Goal: Task Accomplishment & Management: Manage account settings

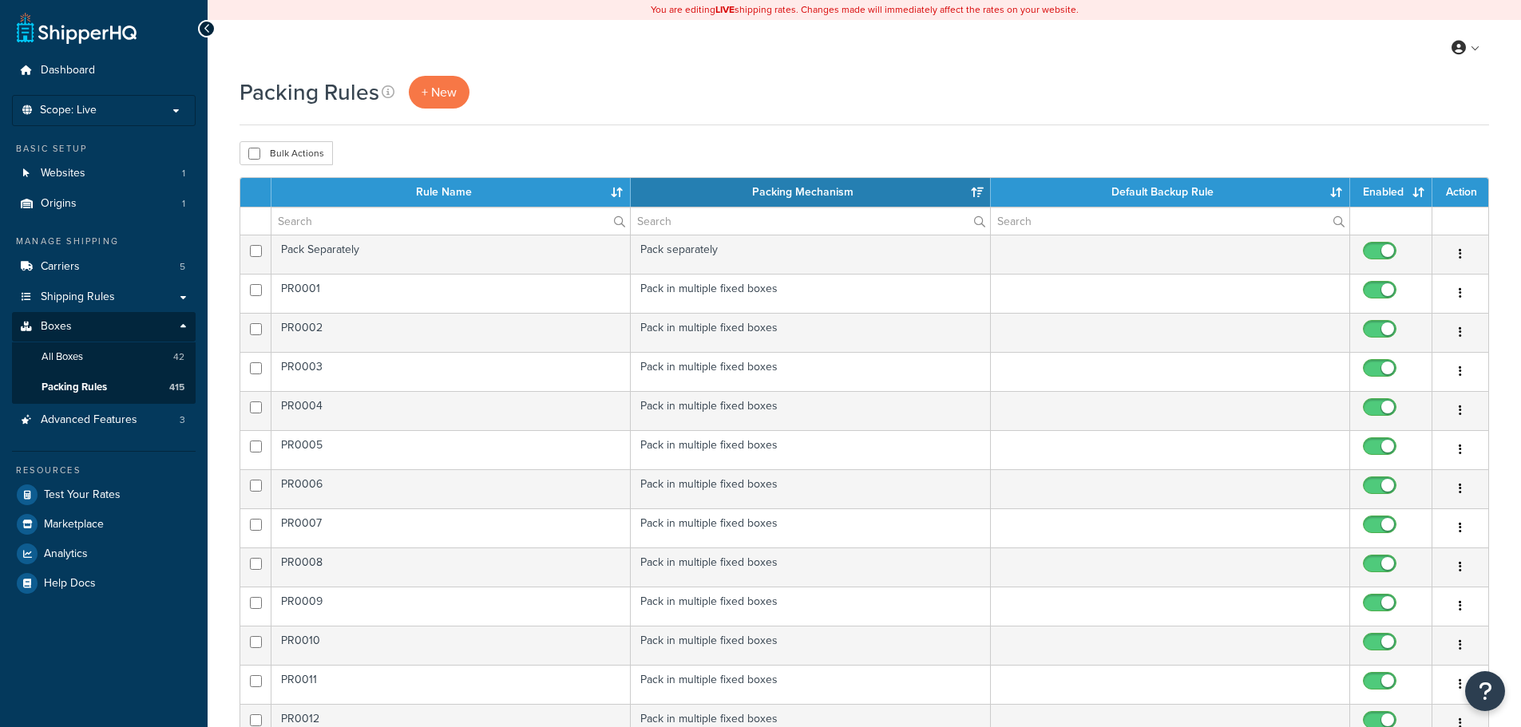
select select "15"
click at [91, 265] on link "Carriers 5" at bounding box center [104, 267] width 184 height 30
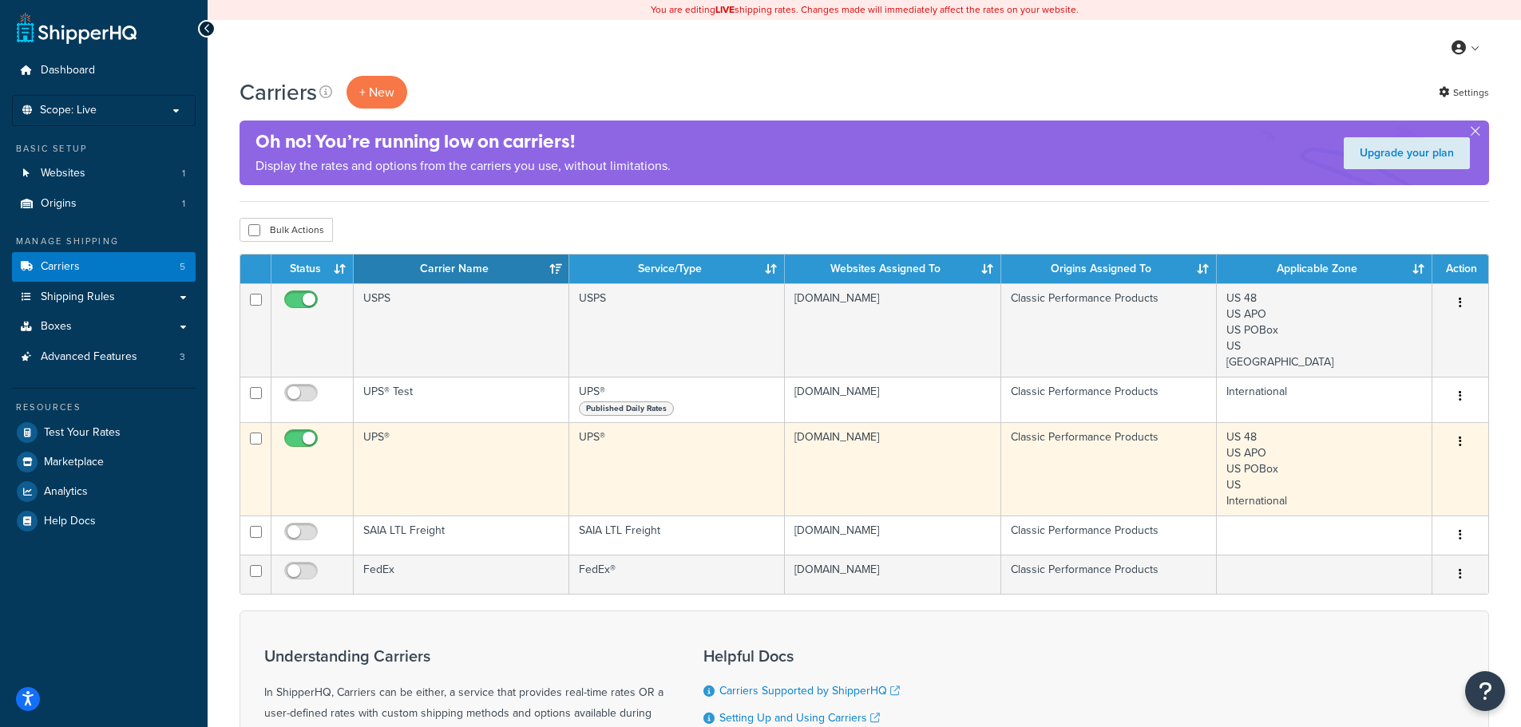
click at [1038, 459] on td "Classic Performance Products" at bounding box center [1109, 468] width 216 height 93
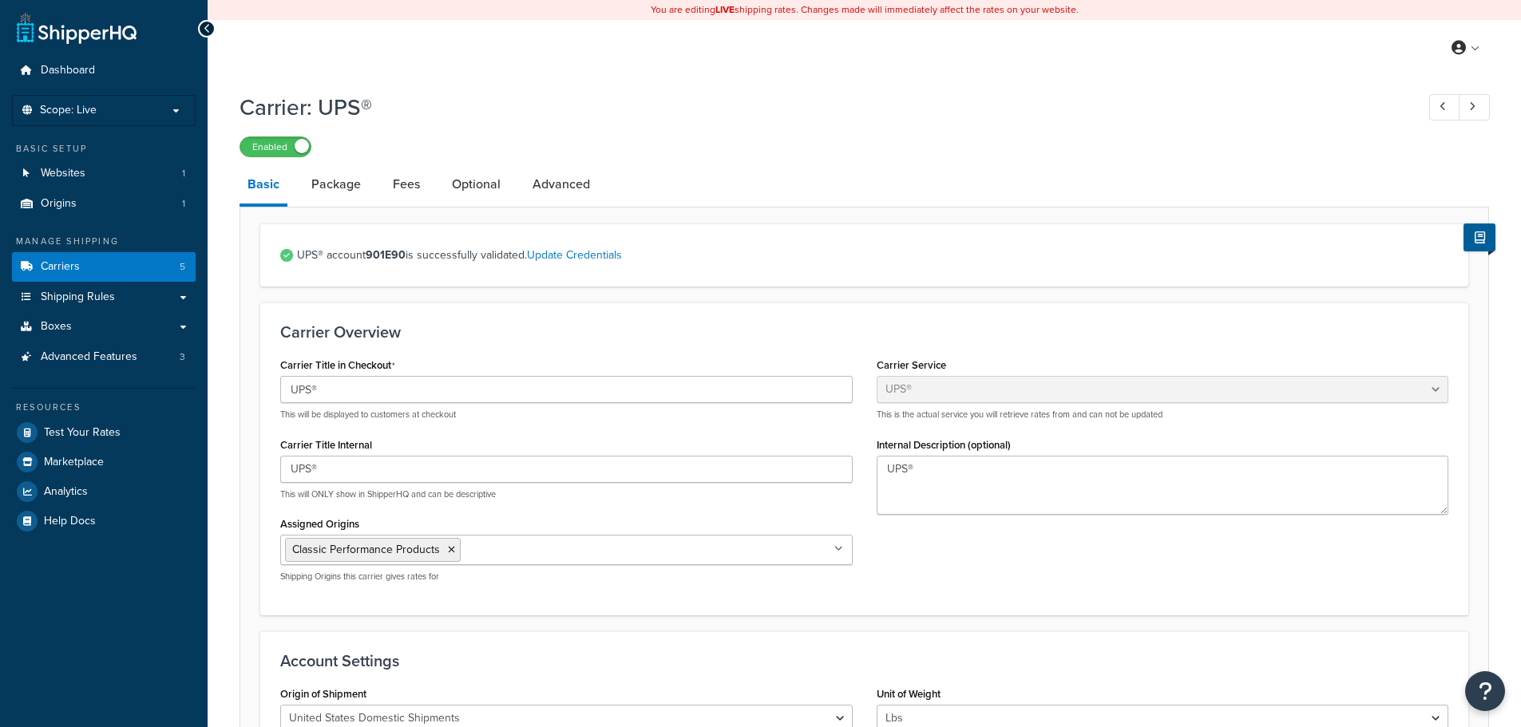
select select "ups"
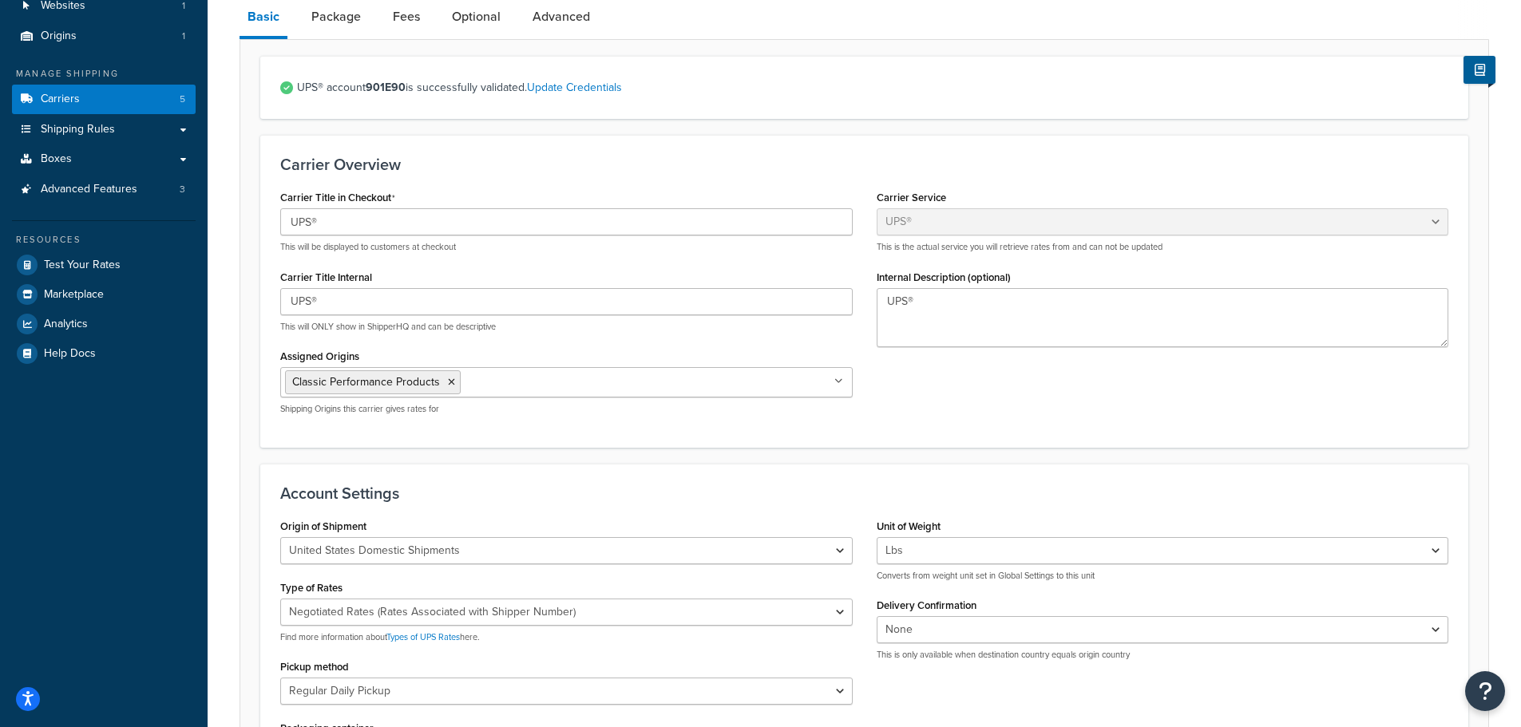
scroll to position [160, 0]
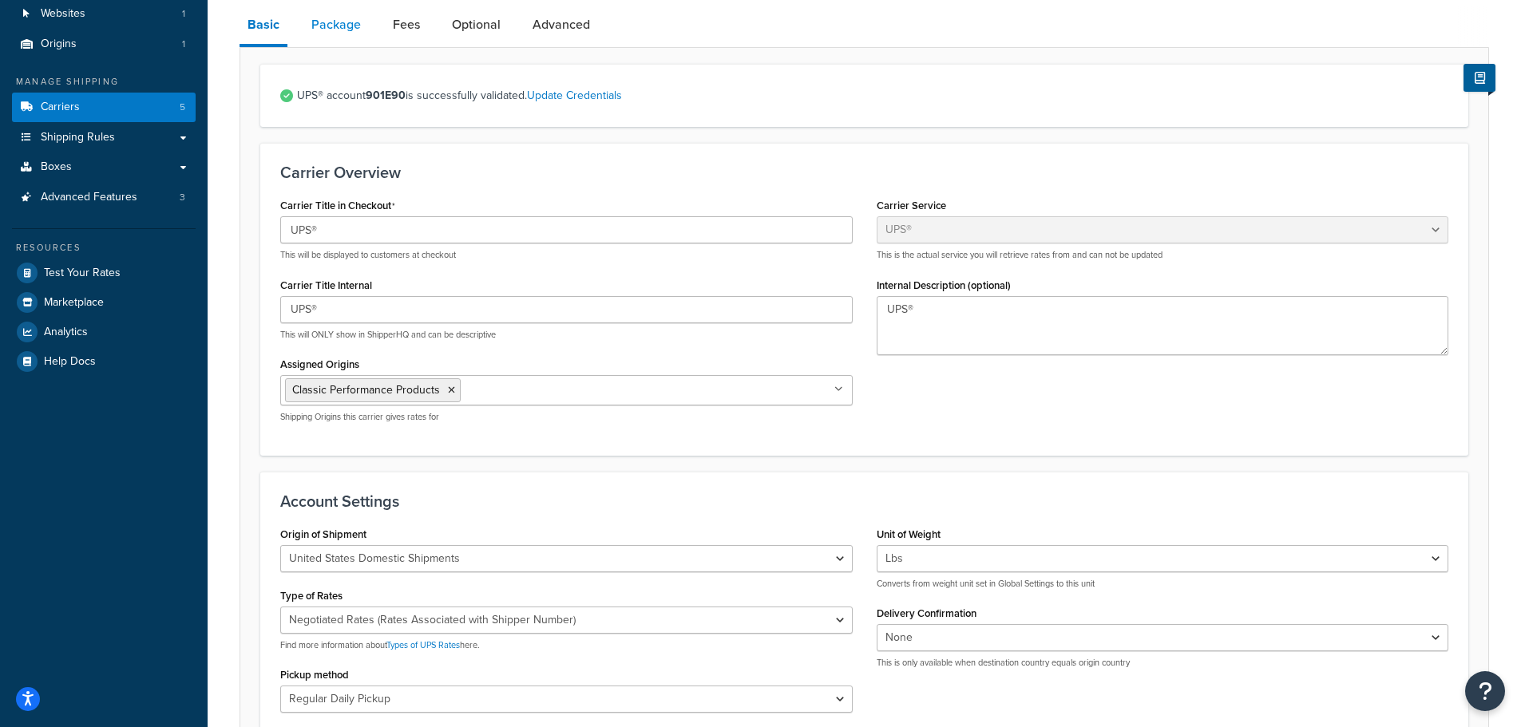
click at [324, 27] on link "Package" at bounding box center [335, 25] width 65 height 38
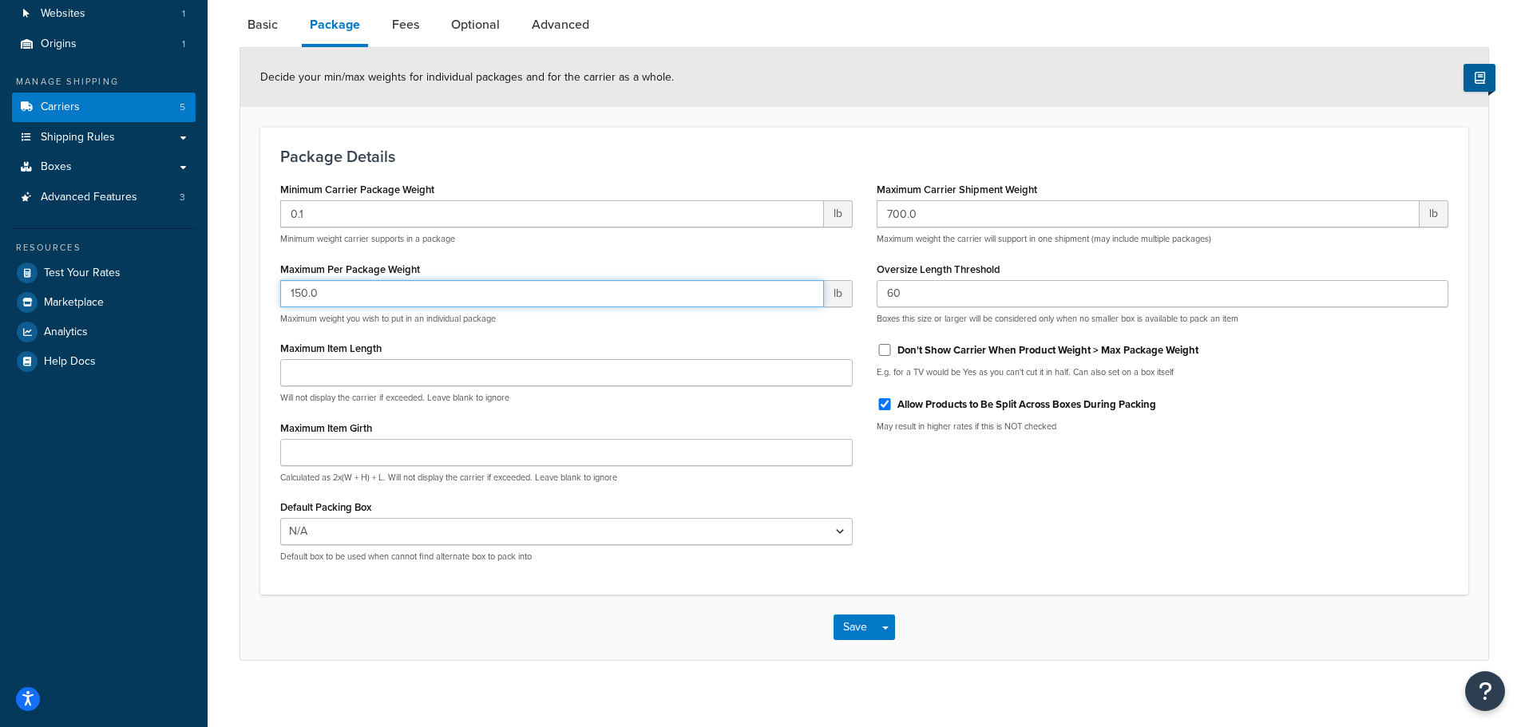
click at [348, 294] on input "150.0" at bounding box center [552, 293] width 544 height 27
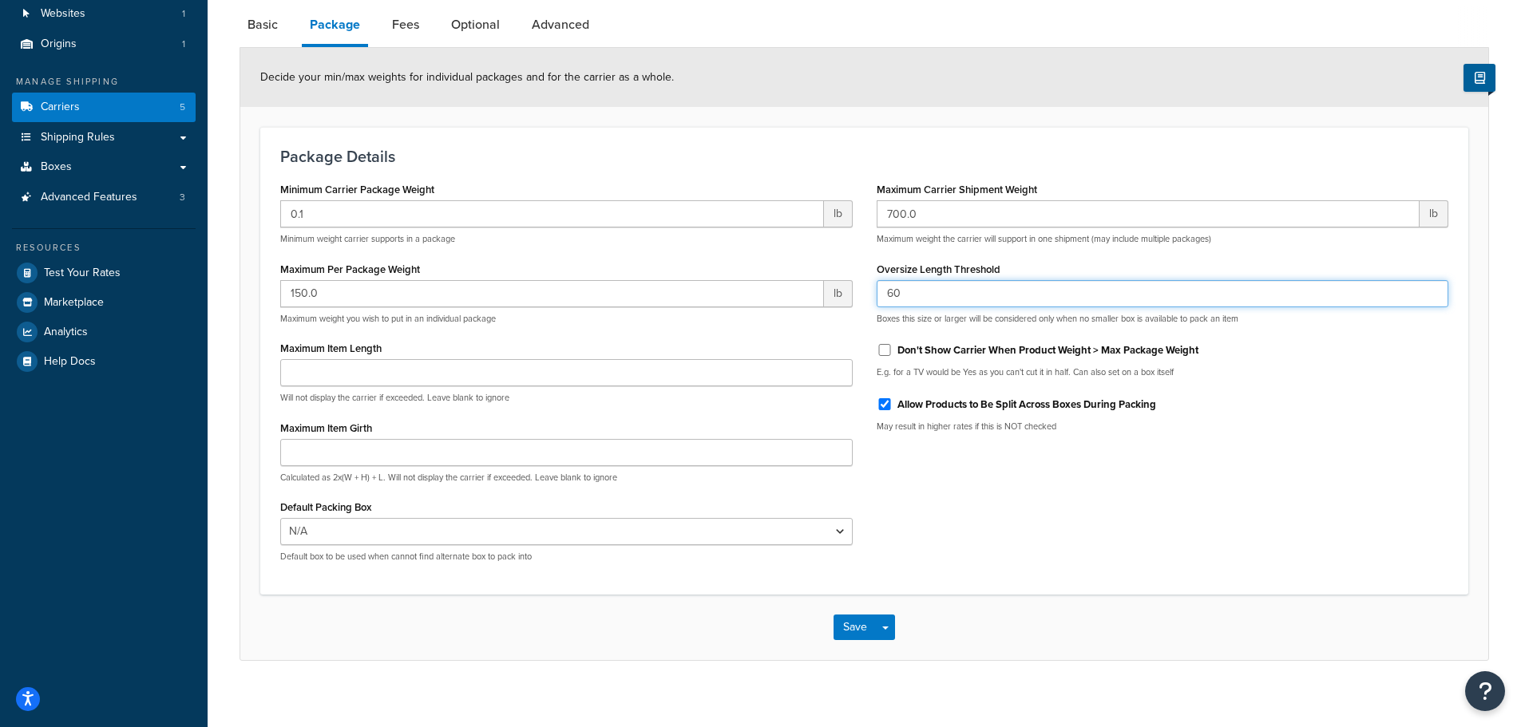
click at [951, 294] on input "60" at bounding box center [1162, 293] width 572 height 27
click at [397, 19] on link "Fees" at bounding box center [405, 25] width 43 height 38
select select "package"
select select "AFTER"
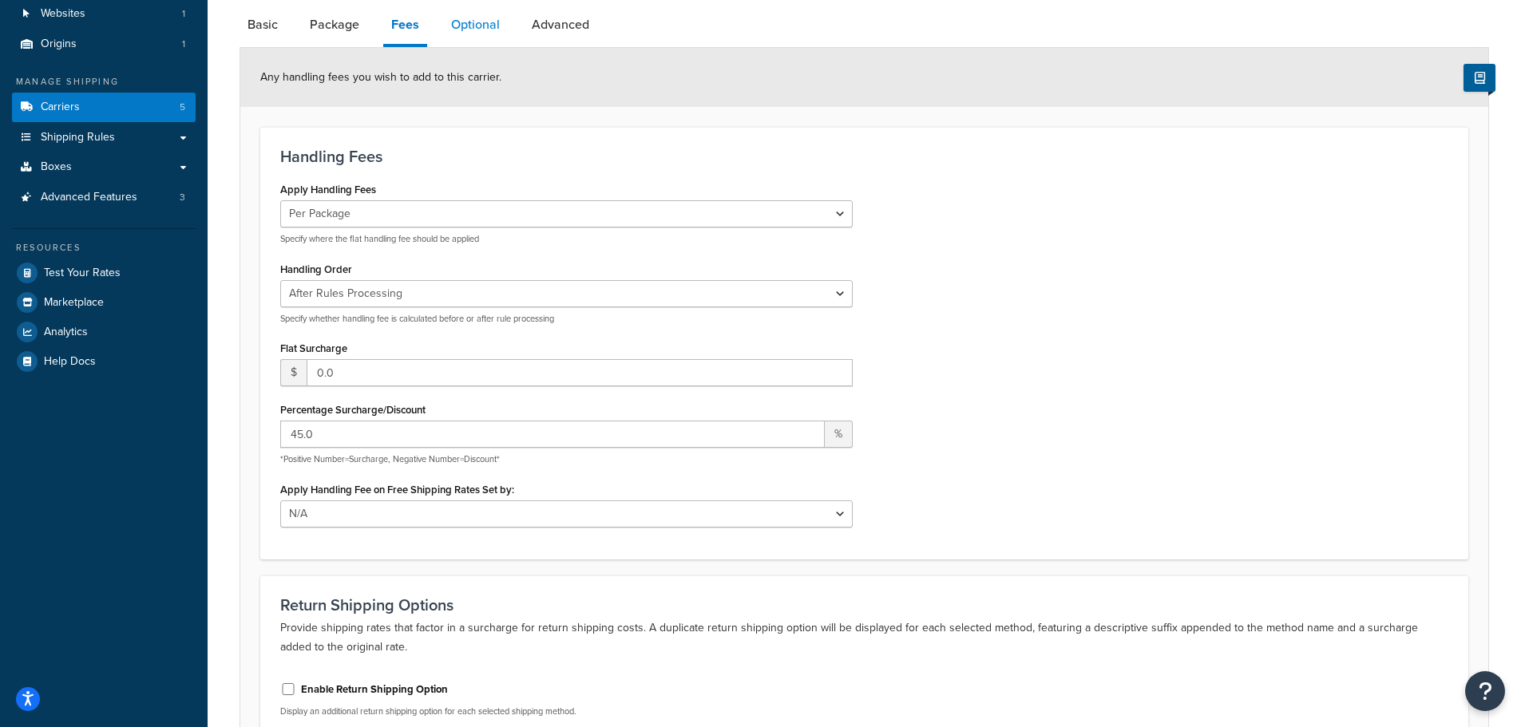
click at [461, 30] on link "Optional" at bounding box center [475, 25] width 65 height 38
select select "residential"
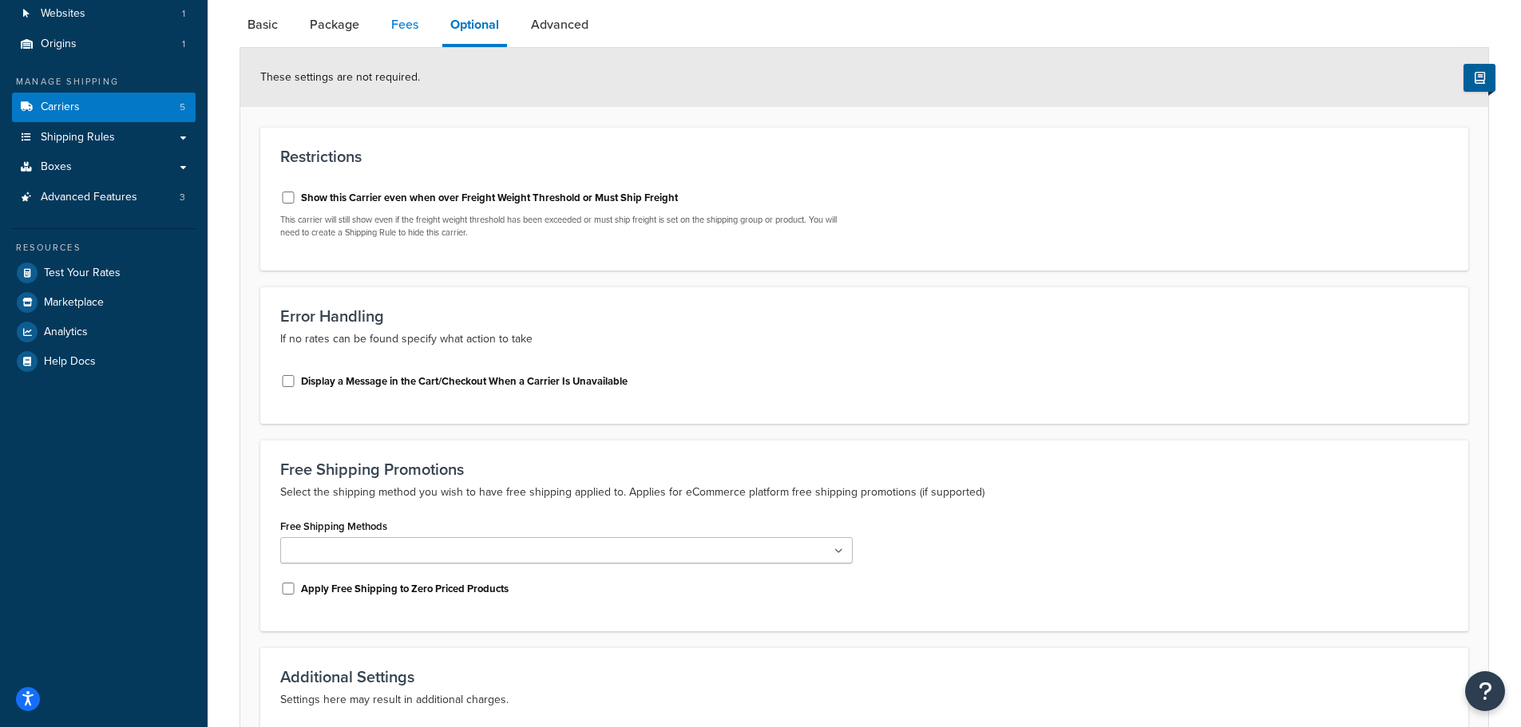
click at [402, 30] on link "Fees" at bounding box center [404, 25] width 43 height 38
select select "package"
select select "AFTER"
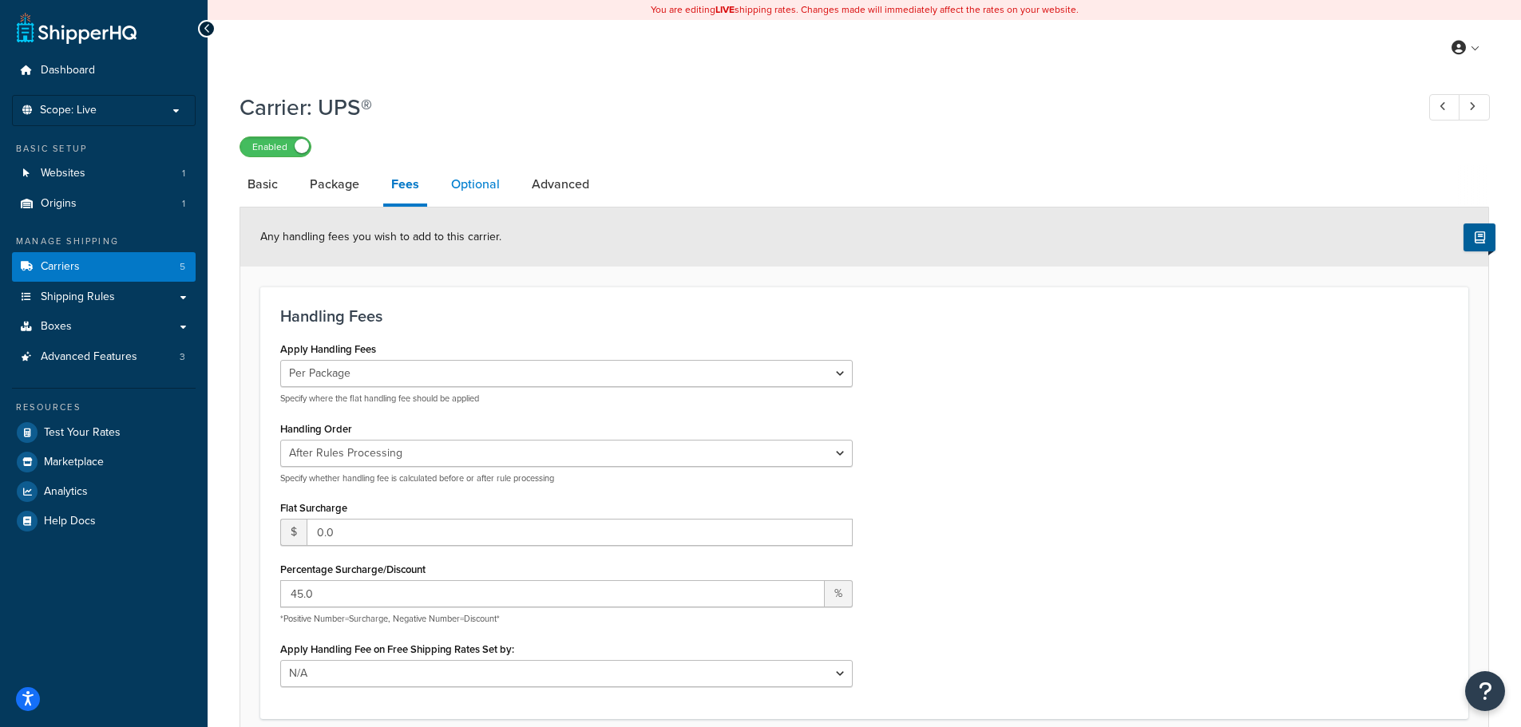
click at [481, 184] on link "Optional" at bounding box center [475, 184] width 65 height 38
select select "residential"
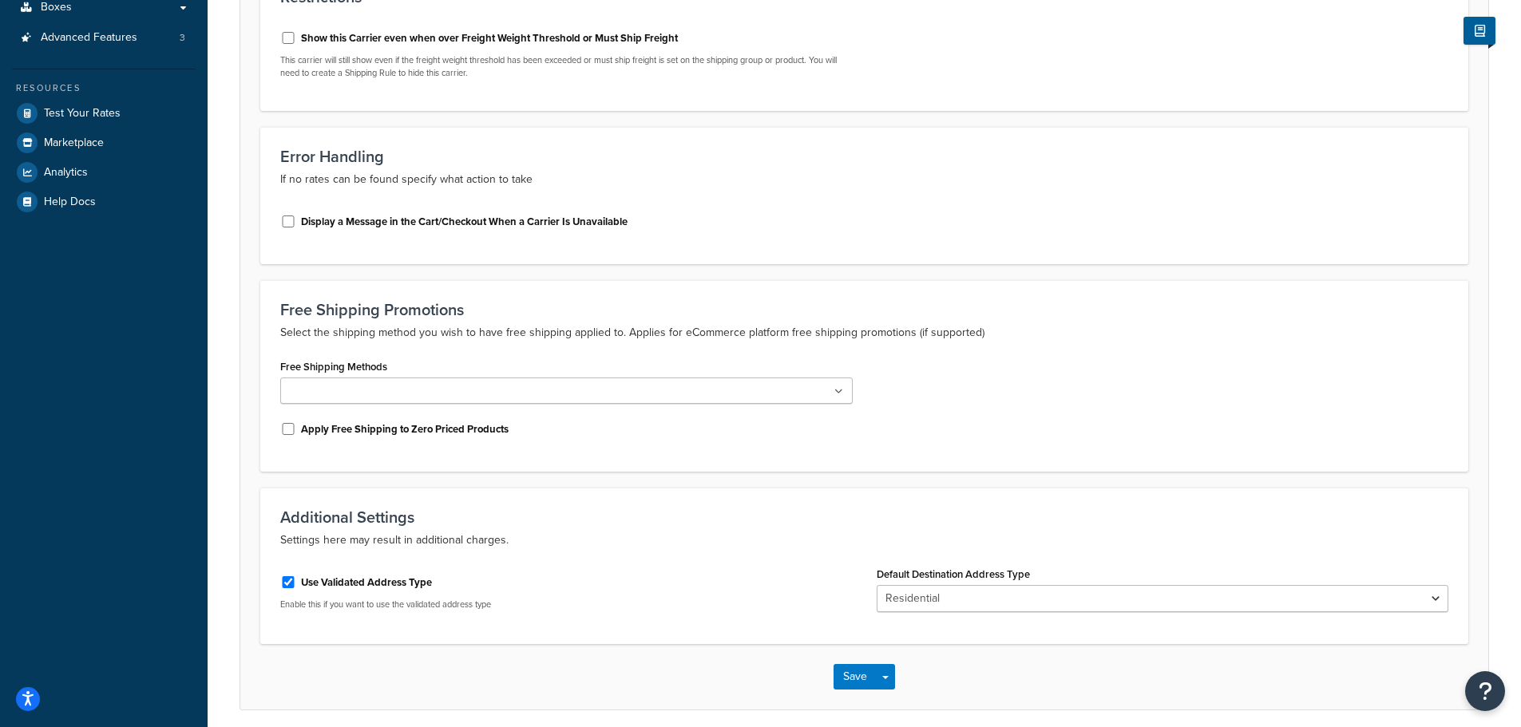
scroll to position [80, 0]
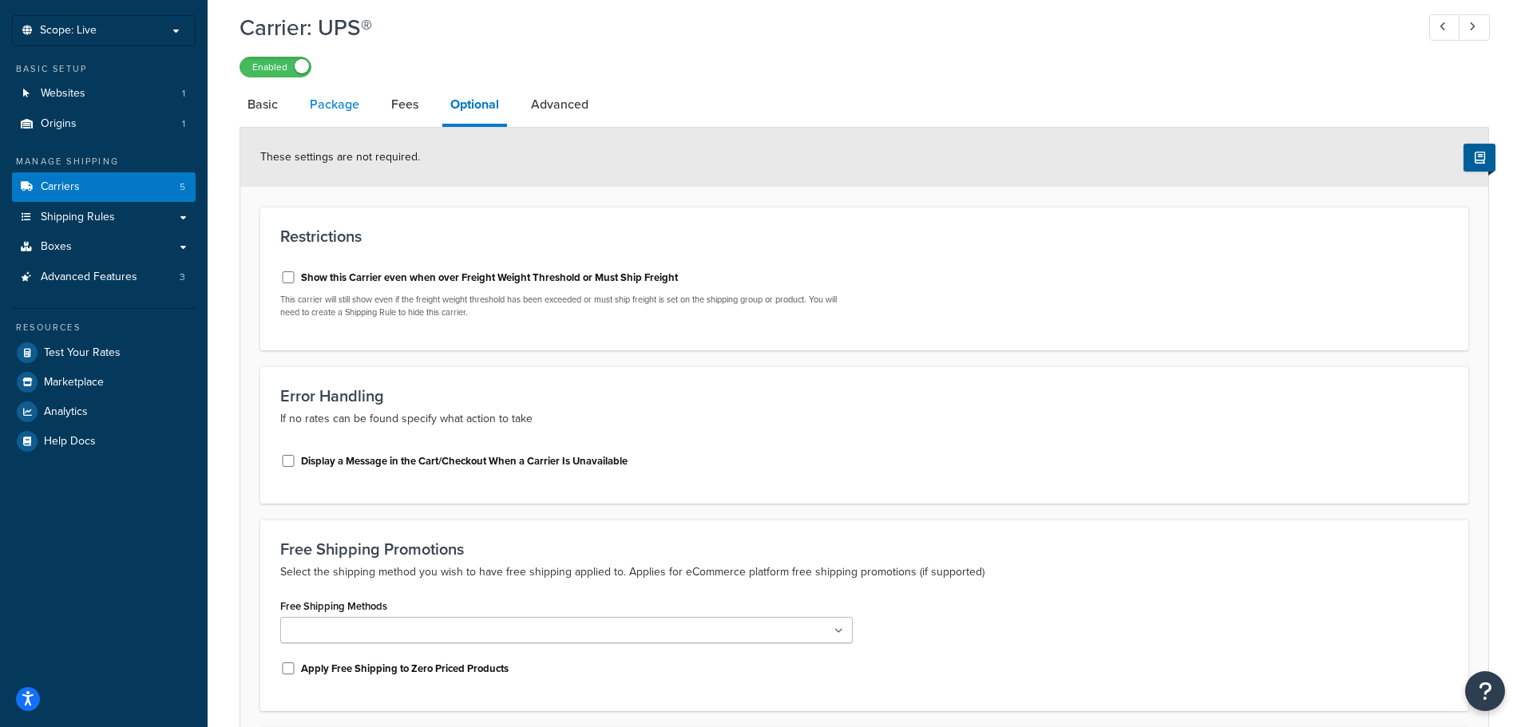
click at [338, 112] on link "Package" at bounding box center [334, 104] width 65 height 38
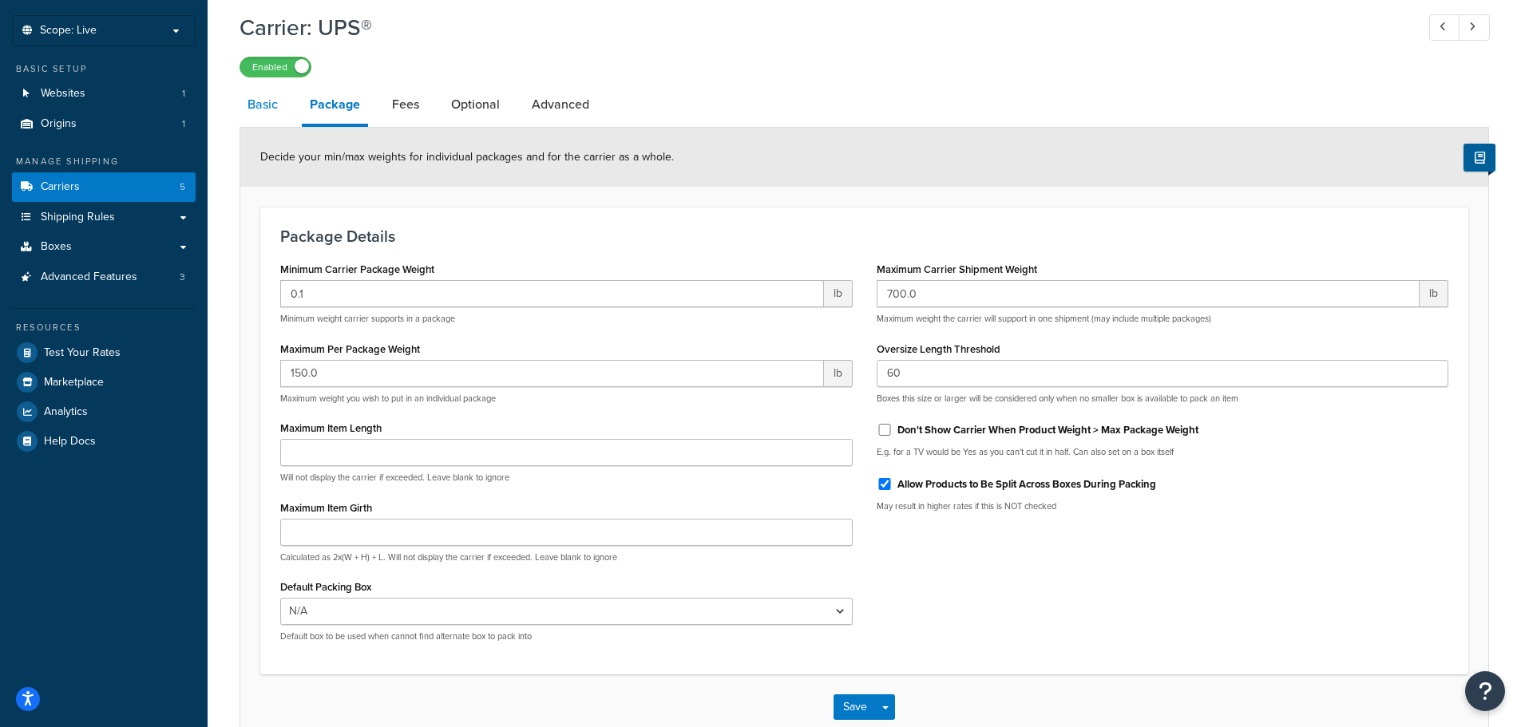
click at [263, 113] on link "Basic" at bounding box center [262, 104] width 46 height 38
select select "ups"
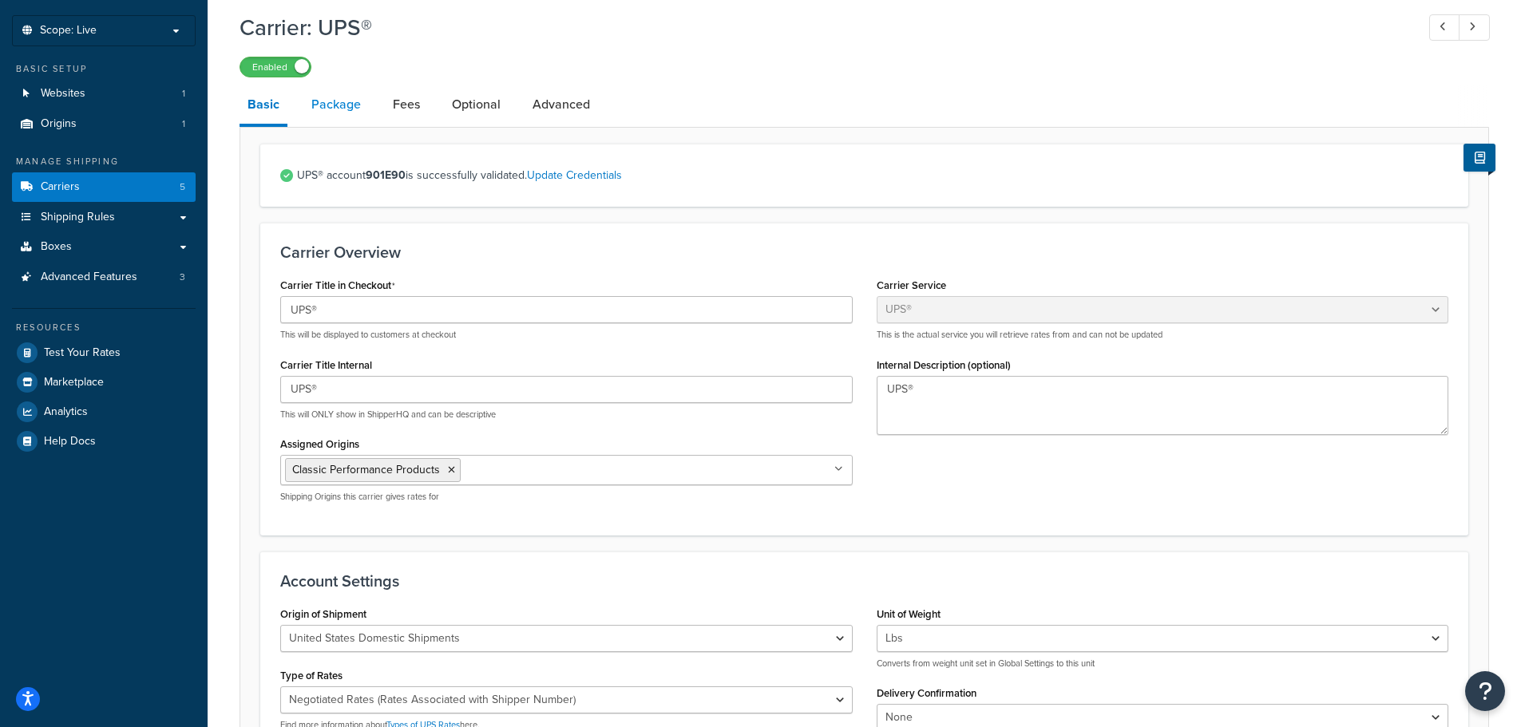
click at [320, 113] on link "Package" at bounding box center [335, 104] width 65 height 38
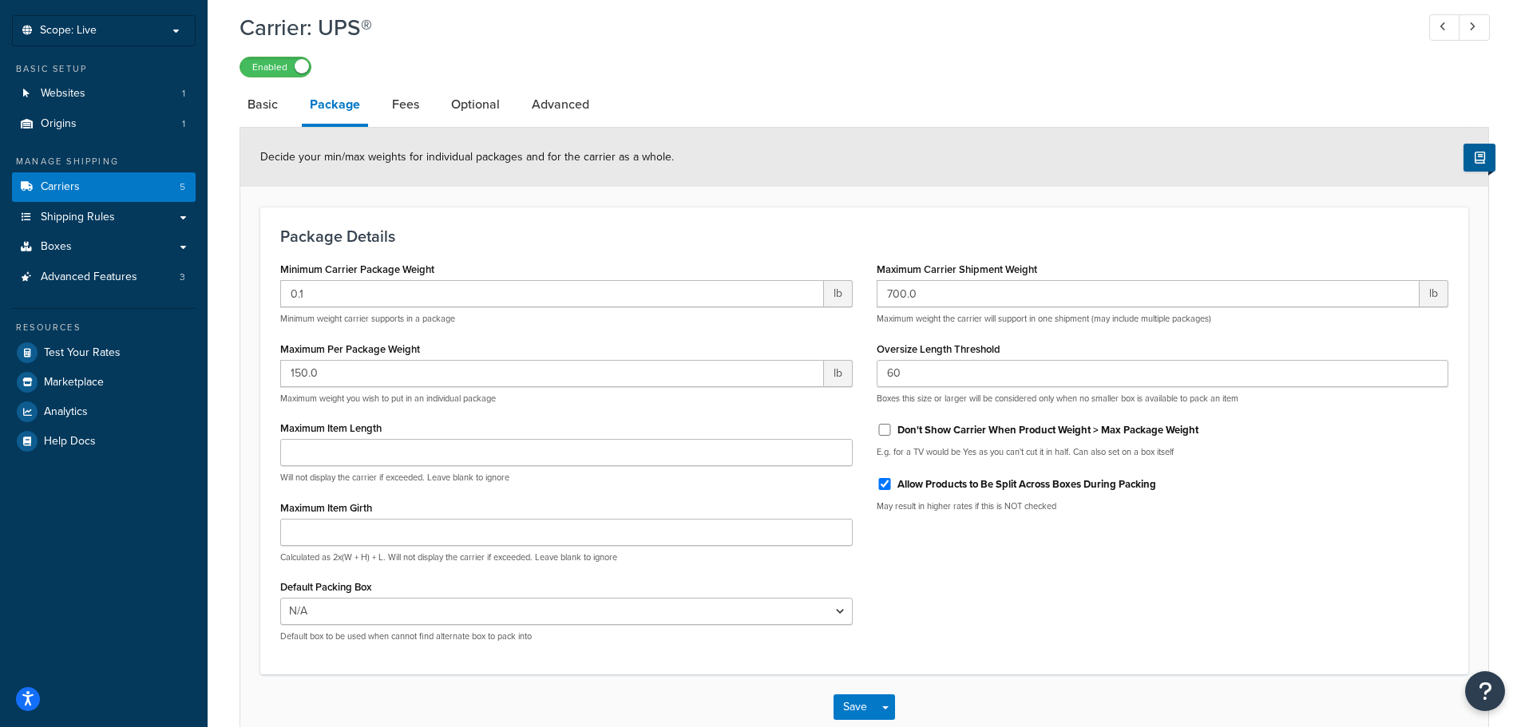
click at [441, 111] on li "Fees" at bounding box center [413, 104] width 59 height 38
click at [402, 112] on link "Fees" at bounding box center [405, 104] width 43 height 38
select select "package"
select select "AFTER"
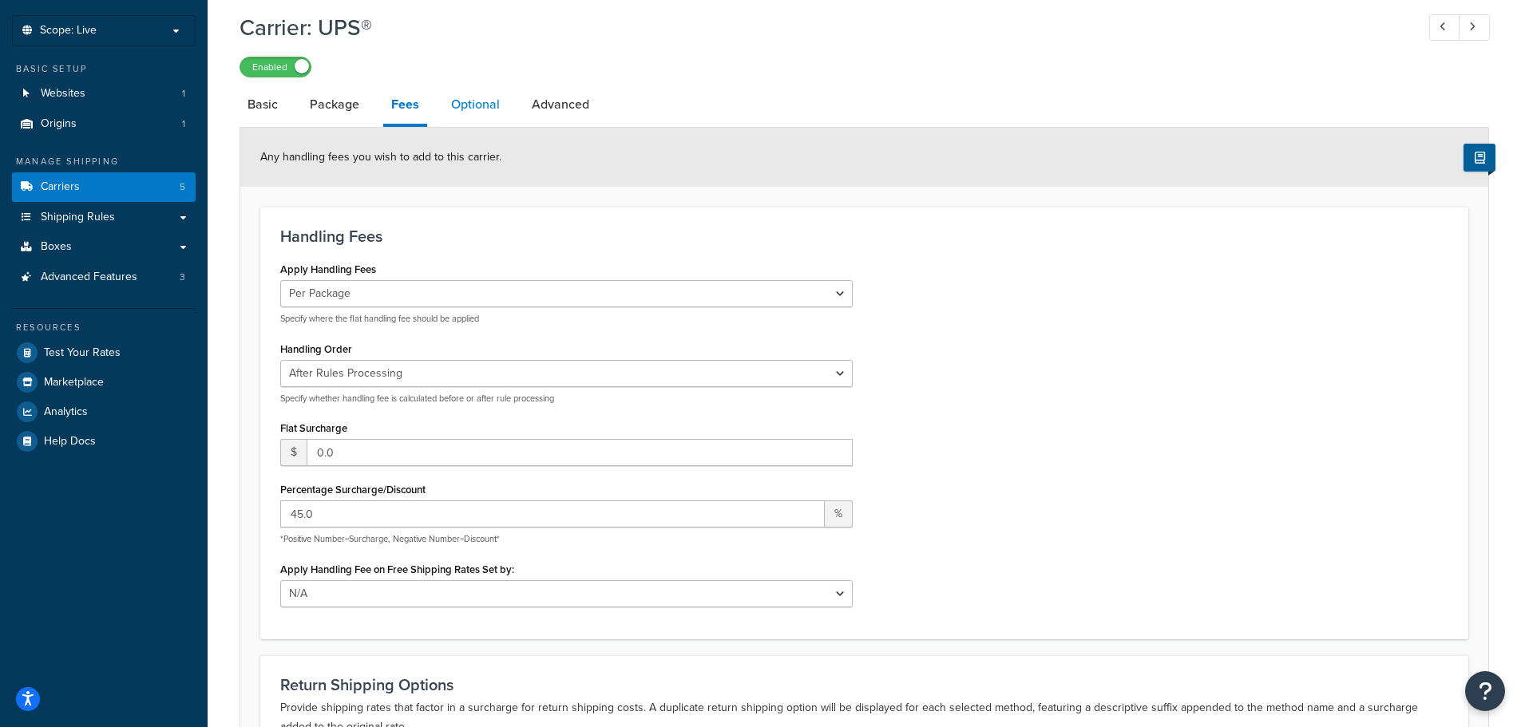
click at [485, 112] on link "Optional" at bounding box center [475, 104] width 65 height 38
select select "residential"
